Goal: Task Accomplishment & Management: Use online tool/utility

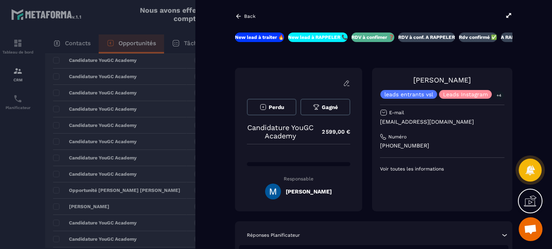
click at [240, 13] on icon at bounding box center [238, 16] width 7 height 7
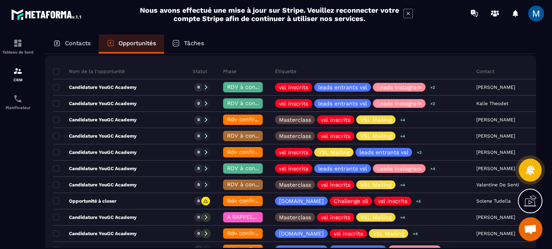
scroll to position [85, 0]
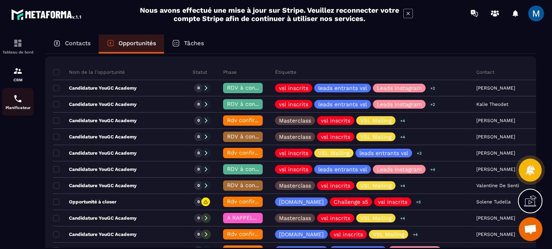
click at [23, 100] on div "Planificateur" at bounding box center [18, 102] width 32 height 16
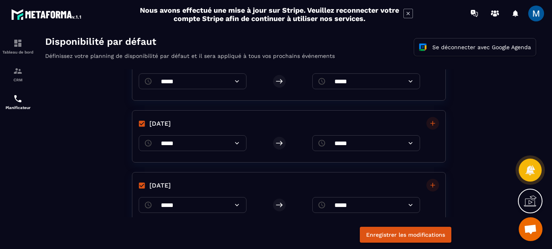
scroll to position [193, 0]
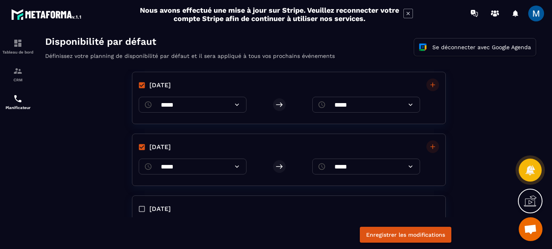
click at [409, 166] on icon at bounding box center [411, 166] width 4 height 2
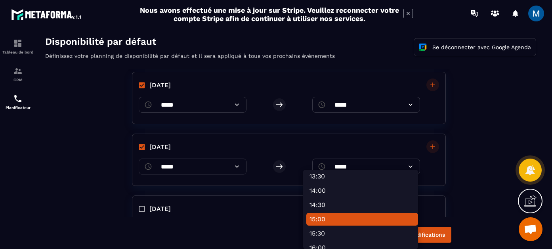
scroll to position [388, 0]
click at [372, 194] on li "14:00" at bounding box center [363, 191] width 112 height 13
type input "*****"
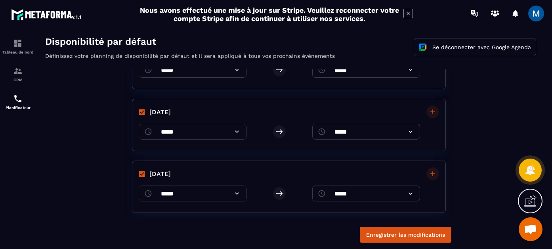
scroll to position [0, 0]
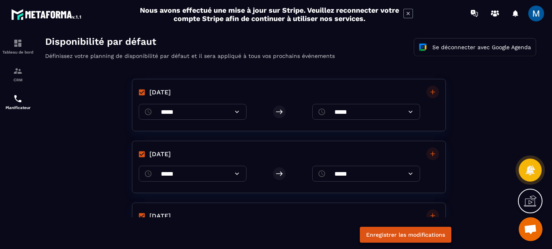
click at [395, 239] on button "Enregistrer les modifications" at bounding box center [406, 235] width 92 height 16
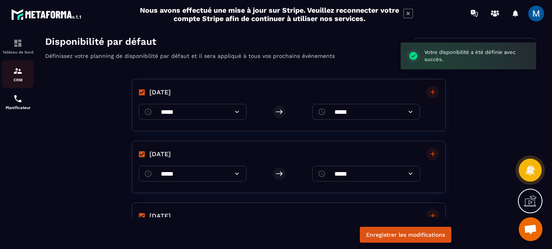
click at [23, 70] on div "CRM" at bounding box center [18, 74] width 32 height 16
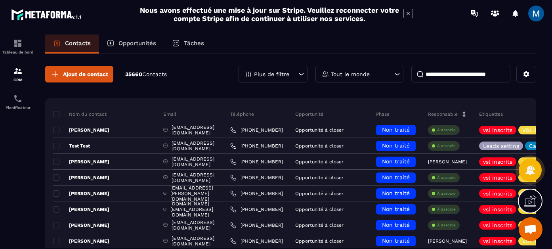
click at [142, 52] on div "Opportunités" at bounding box center [131, 44] width 65 height 19
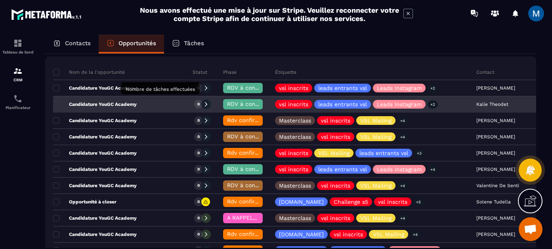
scroll to position [97, 0]
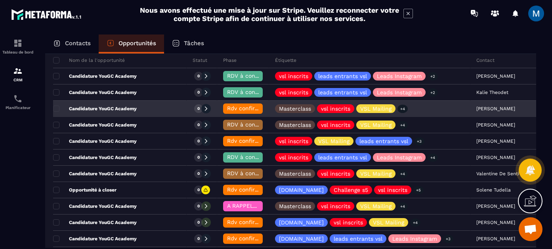
click at [142, 113] on div "Candidature YouGC Academy" at bounding box center [120, 109] width 134 height 16
